Goal: Transaction & Acquisition: Purchase product/service

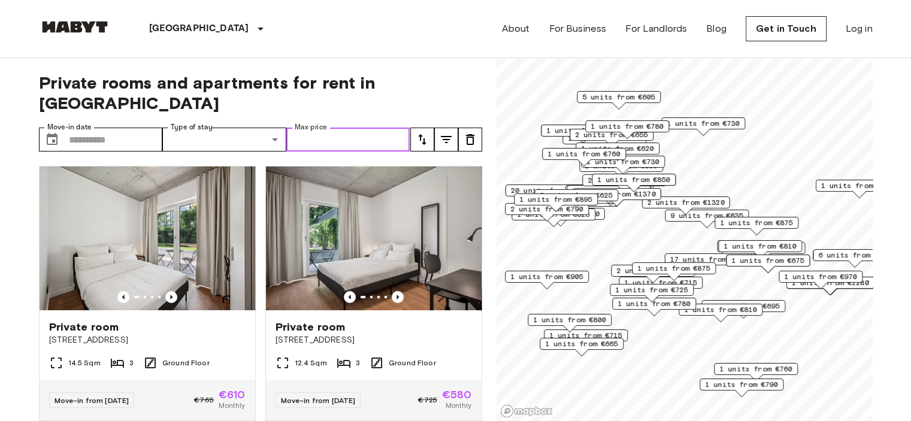
click at [330, 128] on input "Max price" at bounding box center [348, 140] width 124 height 24
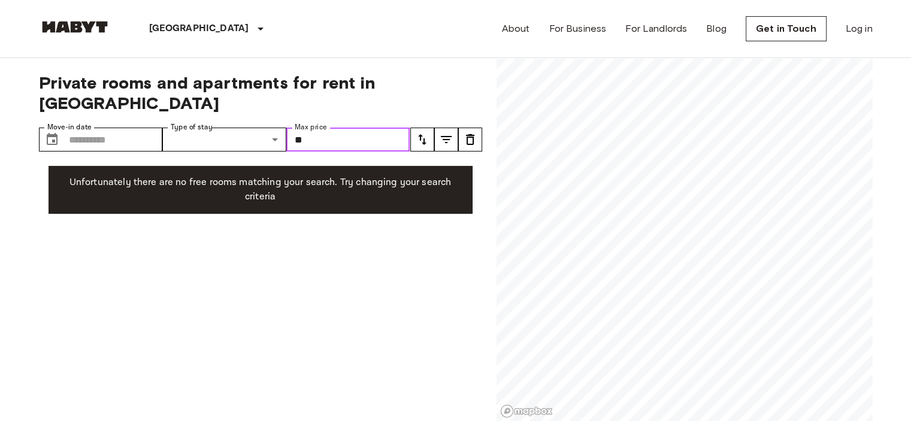
type input "*"
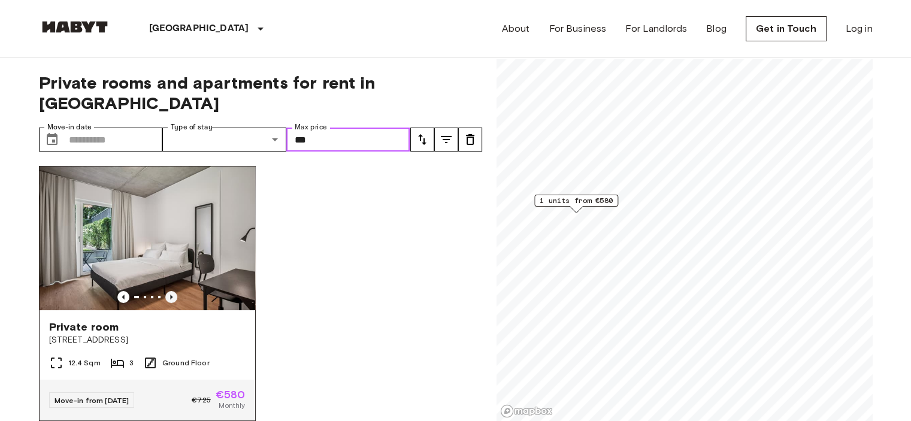
click at [171, 291] on icon "Previous image" at bounding box center [171, 297] width 12 height 12
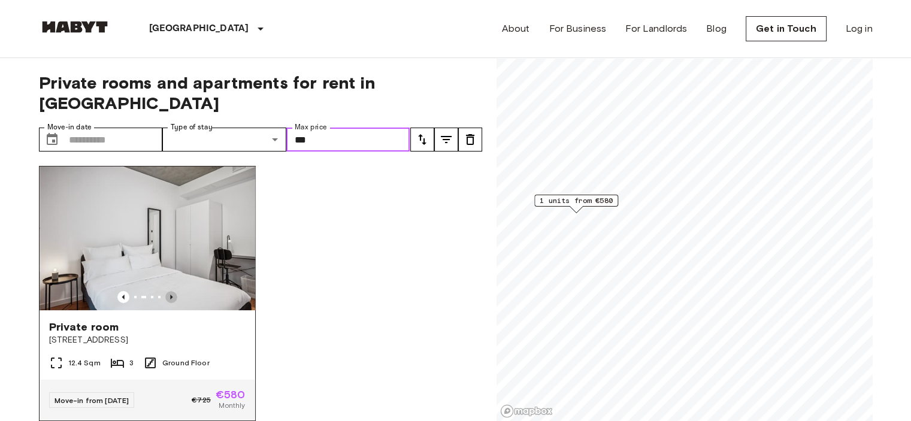
click at [171, 291] on icon "Previous image" at bounding box center [171, 297] width 12 height 12
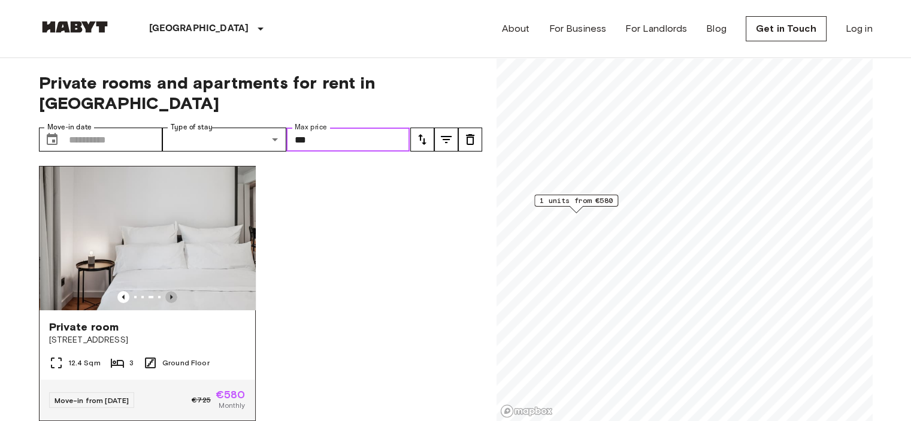
click at [171, 291] on icon "Previous image" at bounding box center [171, 297] width 12 height 12
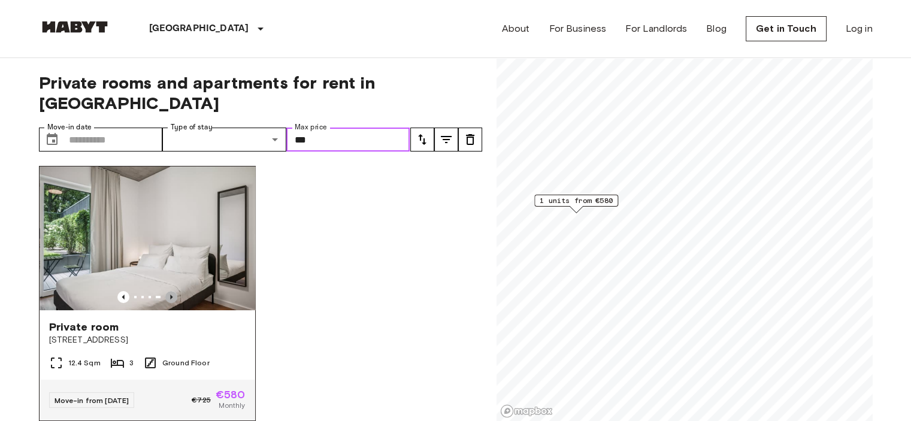
click at [171, 291] on icon "Previous image" at bounding box center [171, 297] width 12 height 12
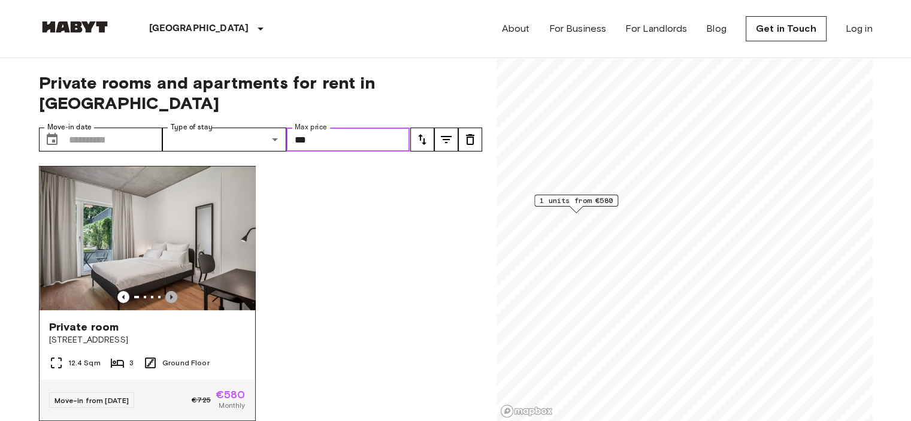
click at [171, 291] on icon "Previous image" at bounding box center [171, 297] width 12 height 12
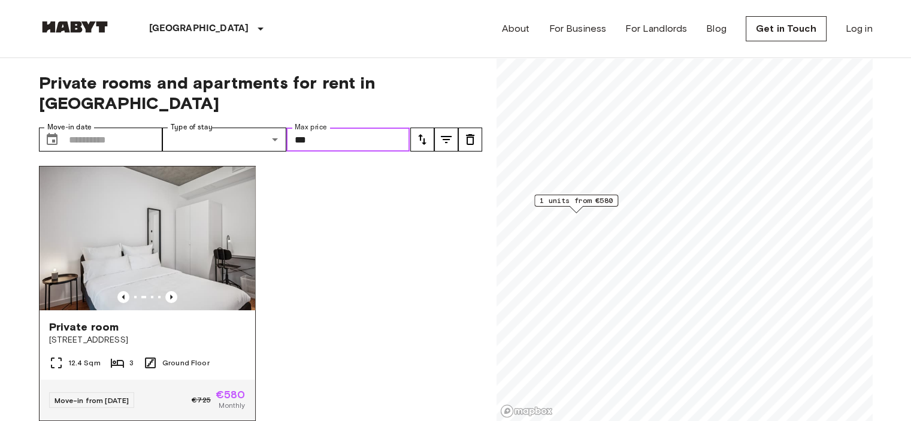
click at [173, 216] on img at bounding box center [148, 239] width 216 height 144
type input "***"
